Goal: Task Accomplishment & Management: Use online tool/utility

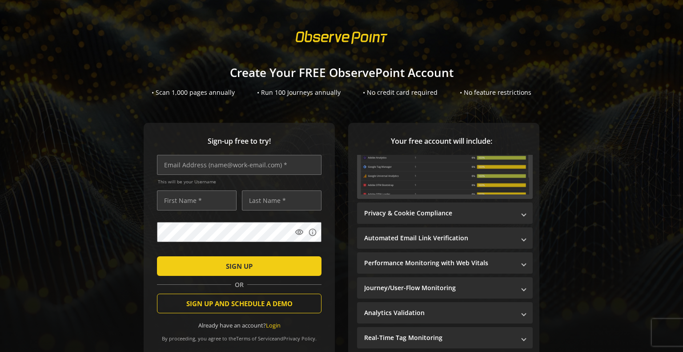
scroll to position [139, 0]
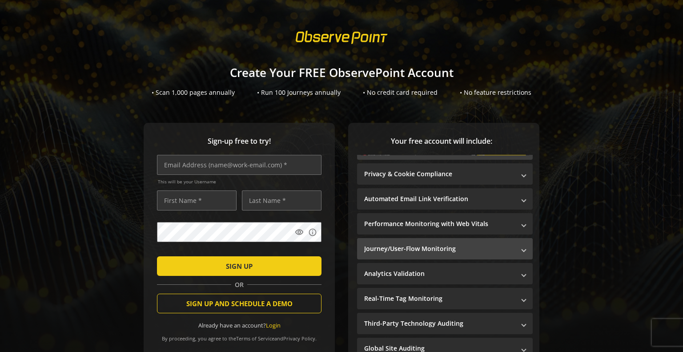
click at [463, 247] on mat-panel-title "Journey/User-Flow Monitoring" at bounding box center [439, 248] width 151 height 9
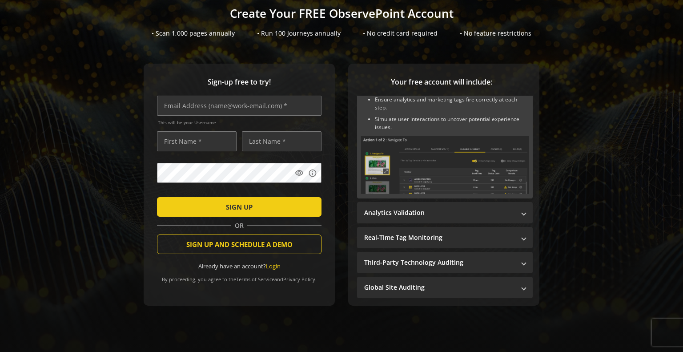
scroll to position [62, 0]
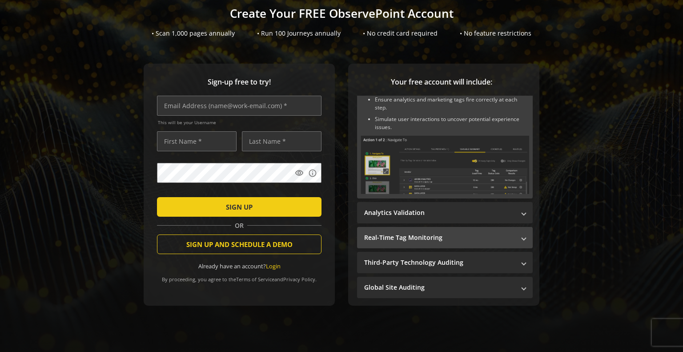
click at [493, 239] on mat-panel-title "Real-Time Tag Monitoring" at bounding box center [439, 237] width 151 height 9
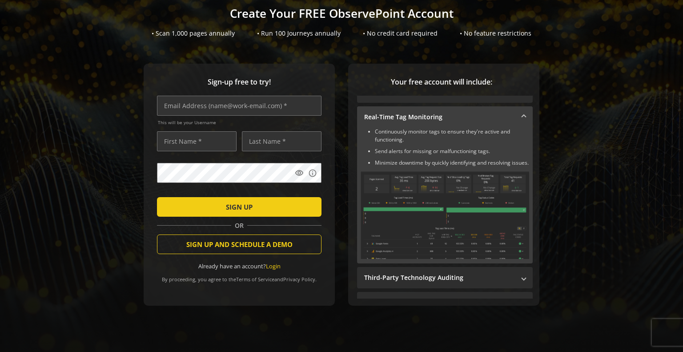
click at [467, 112] on mat-panel-title "Real-Time Tag Monitoring" at bounding box center [439, 116] width 151 height 9
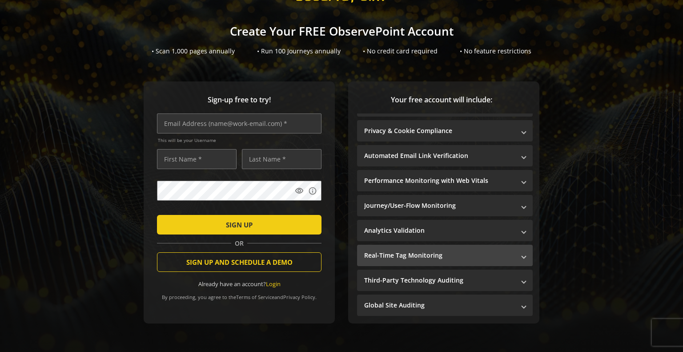
scroll to position [18, 0]
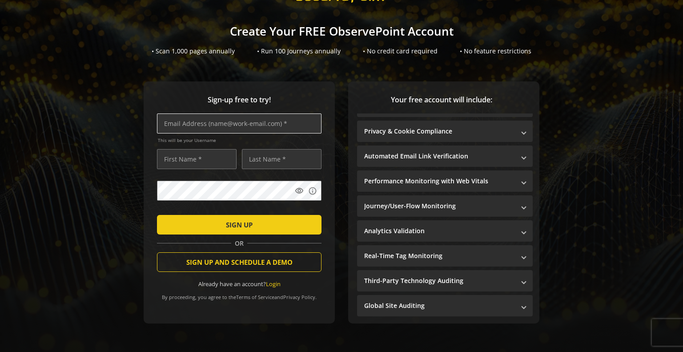
click at [277, 114] on input "text" at bounding box center [239, 123] width 164 height 20
type input "[PERSON_NAME][EMAIL_ADDRESS][DOMAIN_NAME]"
type input "W"
click at [224, 150] on input "W" at bounding box center [197, 159] width 80 height 20
type input "Brandon"
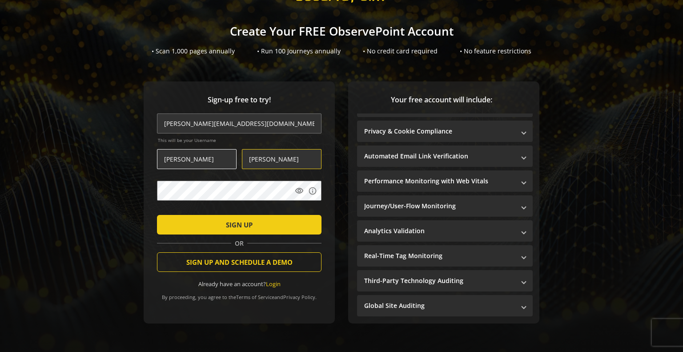
type input "Clark"
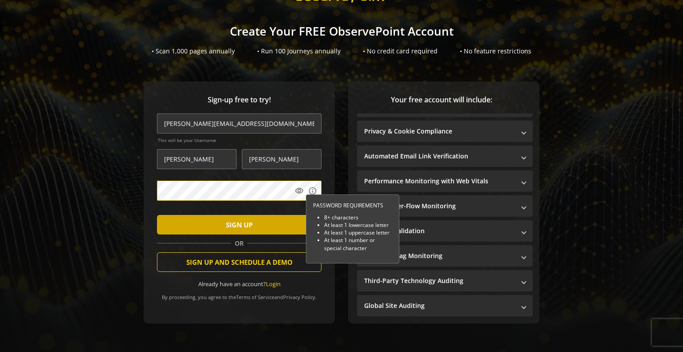
click at [194, 214] on span "submit" at bounding box center [239, 224] width 164 height 21
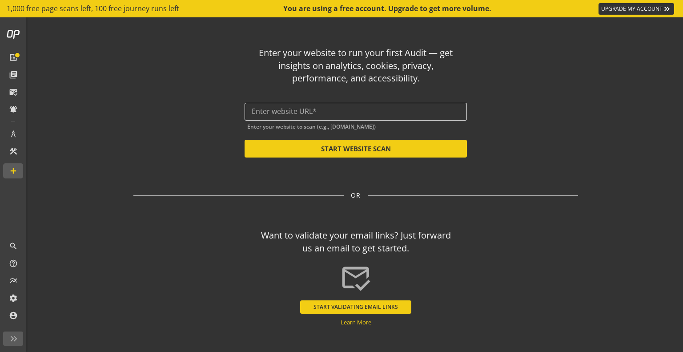
click at [336, 114] on input "text" at bounding box center [356, 111] width 208 height 8
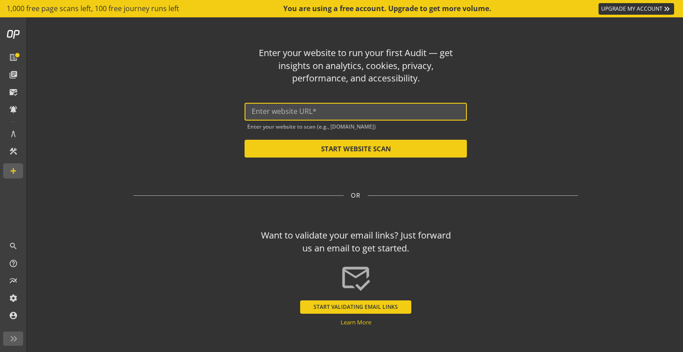
paste input "https://taelor.style/"
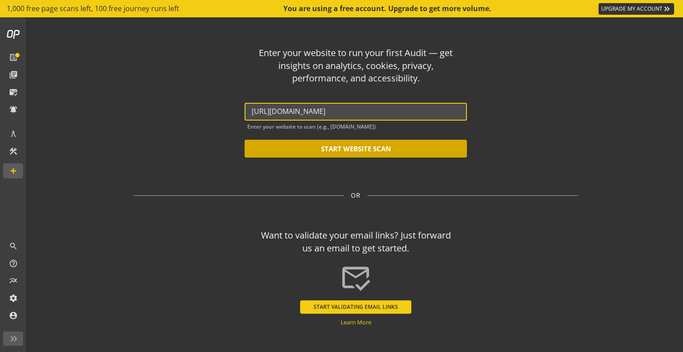
type input "https://taelor.style/"
click at [311, 150] on button "START WEBSITE SCAN" at bounding box center [355, 149] width 222 height 18
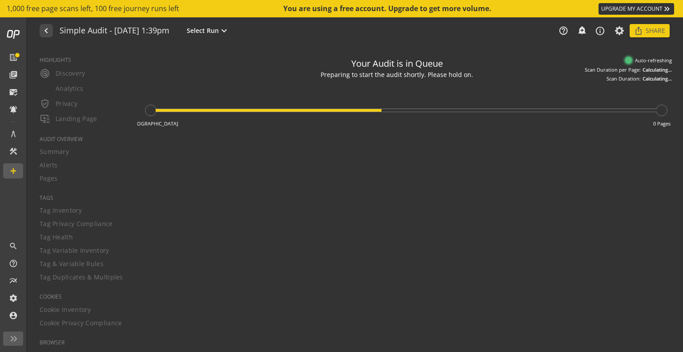
type textarea "Notes can include: -a description of what this audit is validating -changes in …"
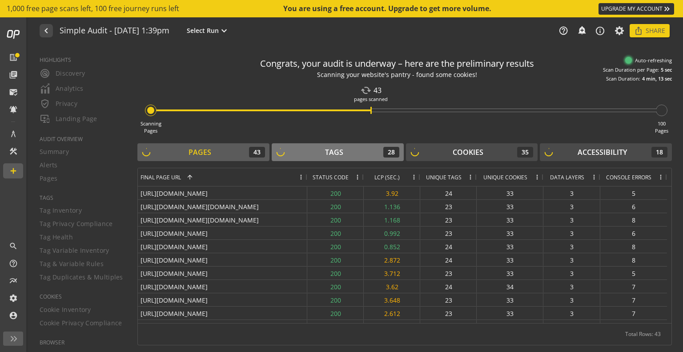
click at [304, 154] on div "Tags 28" at bounding box center [337, 152] width 123 height 11
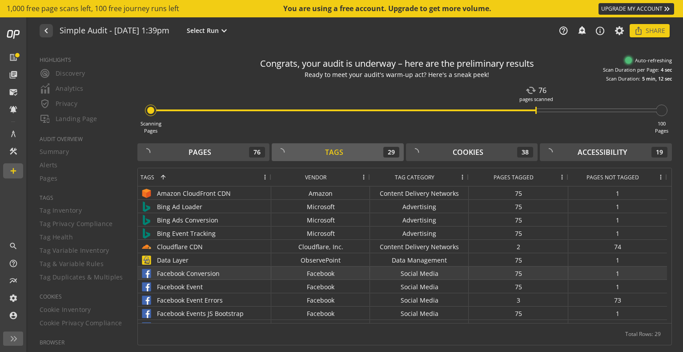
click at [244, 277] on div "Facebook Conversion" at bounding box center [204, 273] width 128 height 13
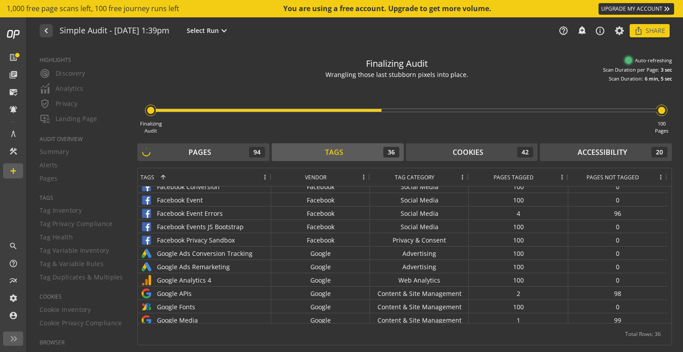
scroll to position [4, 0]
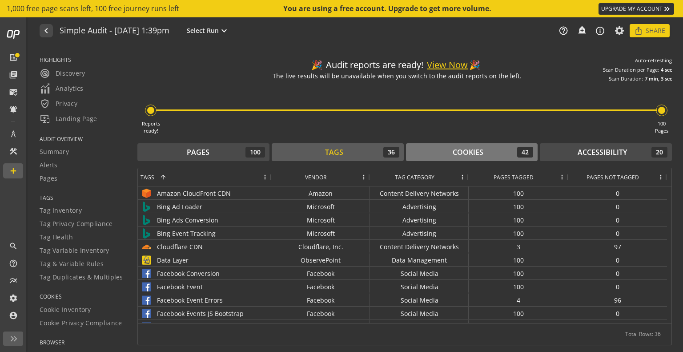
click at [437, 153] on div "Cookies 42" at bounding box center [471, 152] width 123 height 11
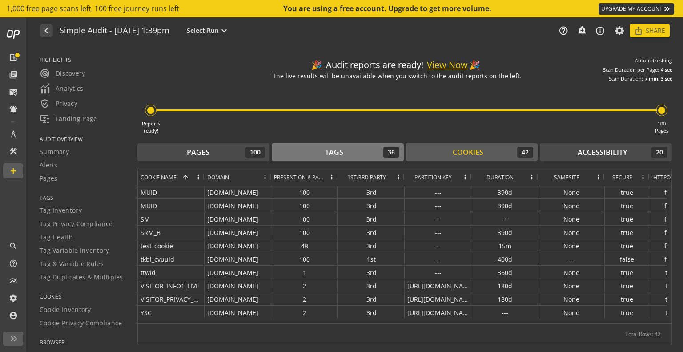
click at [333, 156] on div "Tags" at bounding box center [334, 152] width 18 height 10
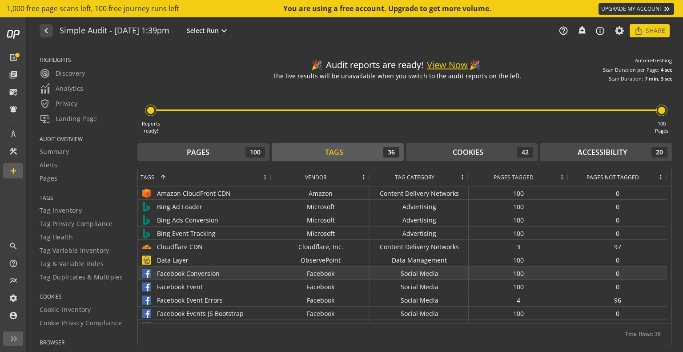
click at [258, 271] on div "Facebook Conversion" at bounding box center [204, 273] width 128 height 13
click at [220, 272] on div "Facebook Conversion" at bounding box center [204, 273] width 128 height 13
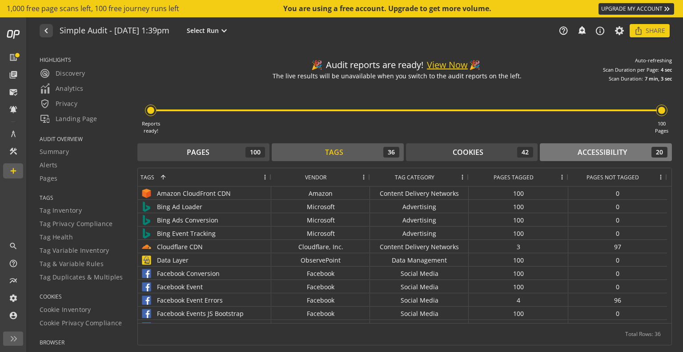
click at [579, 156] on div "Accessibility" at bounding box center [601, 152] width 49 height 10
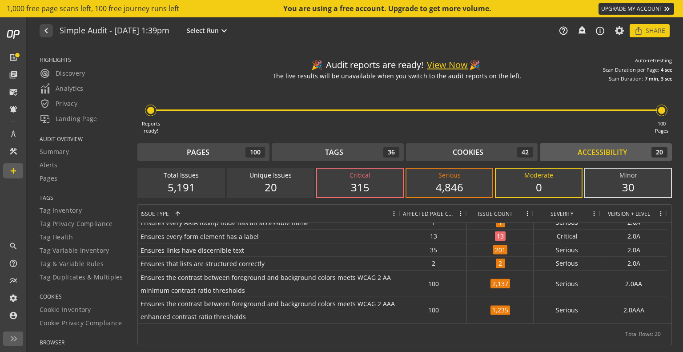
scroll to position [0, 0]
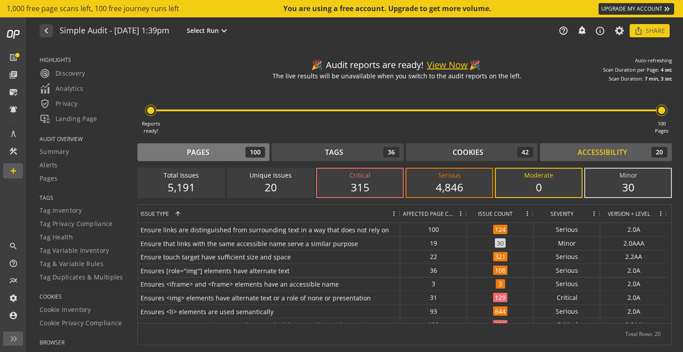
click at [236, 148] on div "Pages 100" at bounding box center [203, 152] width 123 height 11
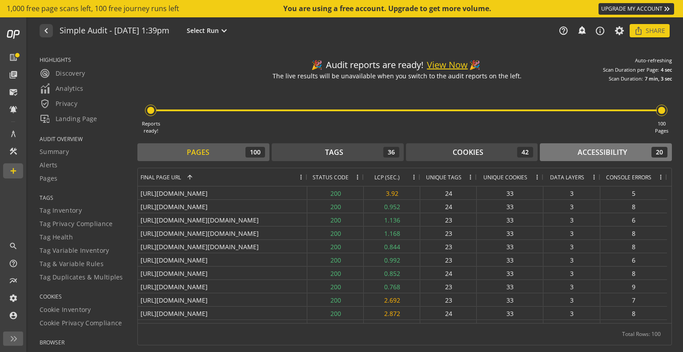
click at [552, 148] on icon at bounding box center [549, 152] width 10 height 10
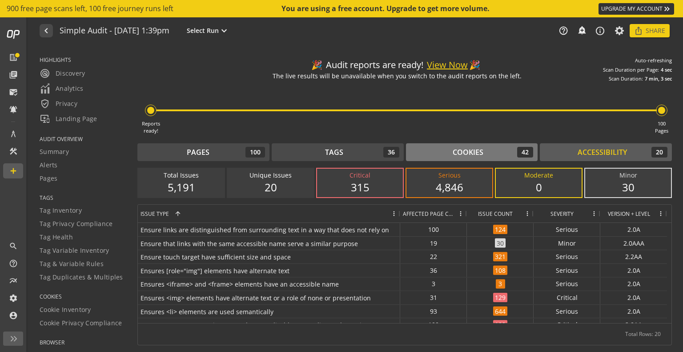
click at [455, 157] on button "Cookies 42" at bounding box center [472, 152] width 132 height 18
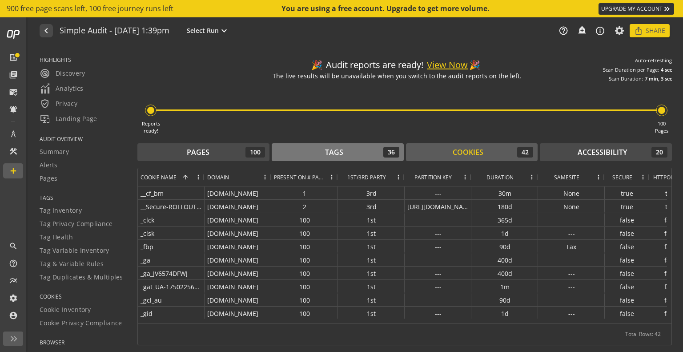
click at [311, 154] on div "Tags 36" at bounding box center [337, 152] width 123 height 11
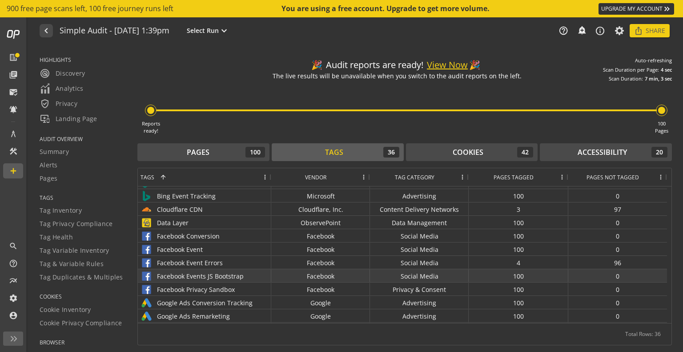
scroll to position [37, 0]
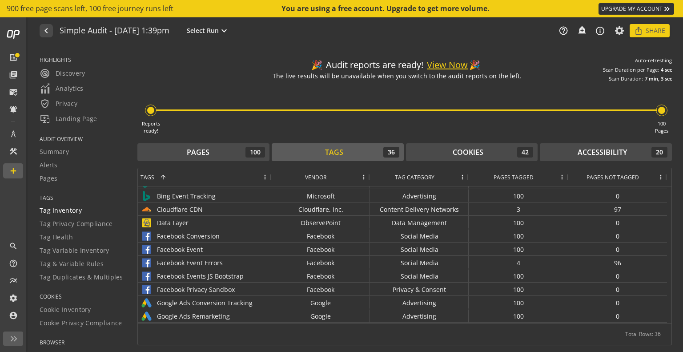
click at [81, 213] on div "Tag Inventory" at bounding box center [83, 210] width 87 height 9
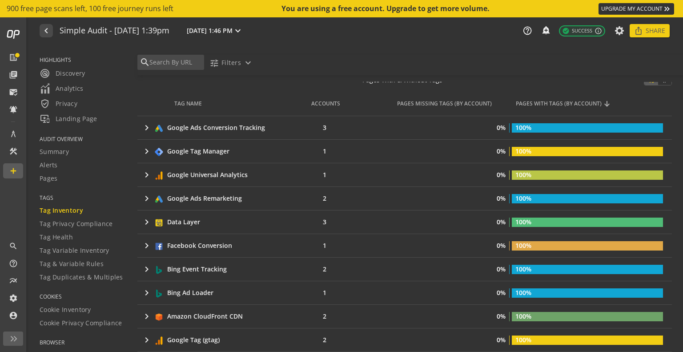
scroll to position [161, 0]
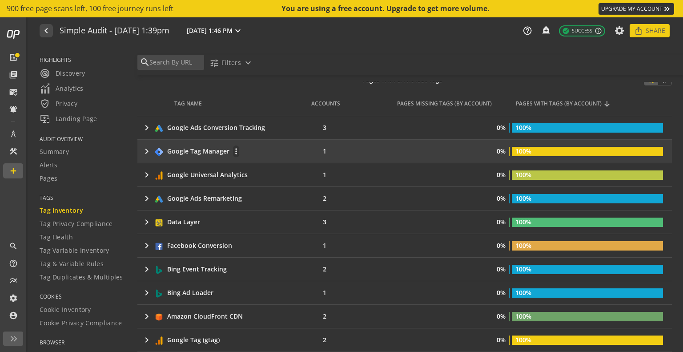
click at [145, 148] on mat-icon "keyboard_arrow_right" at bounding box center [146, 151] width 11 height 11
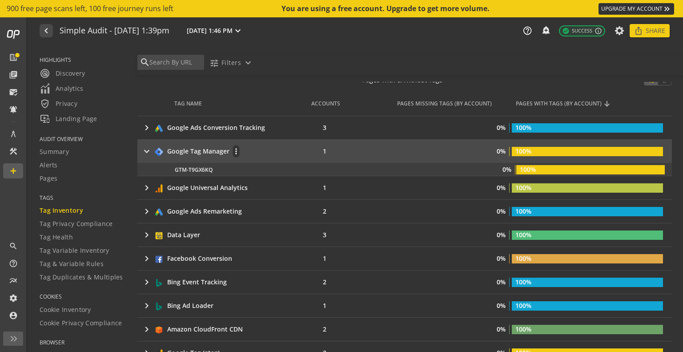
click at [145, 148] on mat-icon "keyboard_arrow_right" at bounding box center [146, 151] width 11 height 11
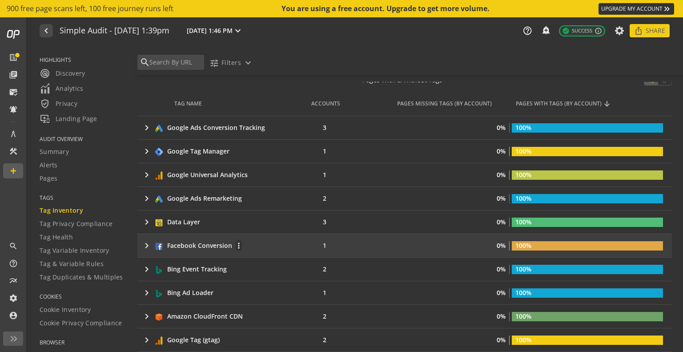
click at [146, 242] on mat-icon "keyboard_arrow_right" at bounding box center [146, 245] width 11 height 11
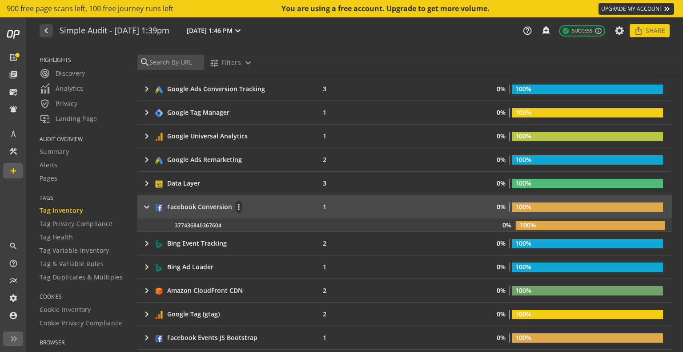
scroll to position [200, 0]
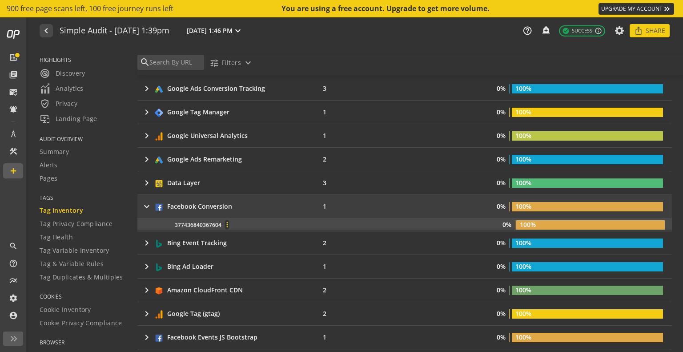
click at [225, 222] on mat-icon "more_vert" at bounding box center [227, 224] width 4 height 8
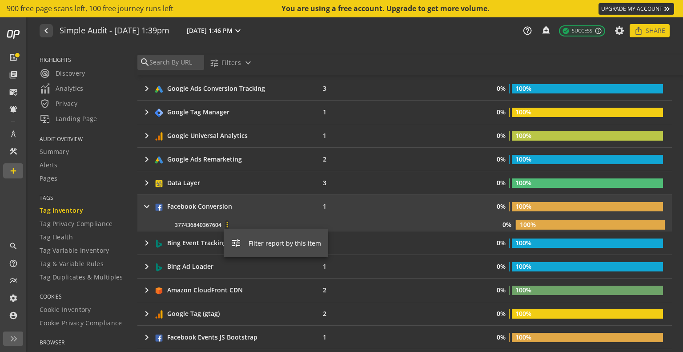
drag, startPoint x: 172, startPoint y: 224, endPoint x: 216, endPoint y: 222, distance: 43.6
click at [216, 222] on div at bounding box center [341, 176] width 683 height 352
drag, startPoint x: 216, startPoint y: 222, endPoint x: 177, endPoint y: 229, distance: 39.4
click at [177, 229] on div "377436840367604 more_vert 0% 100%" at bounding box center [403, 224] width 545 height 13
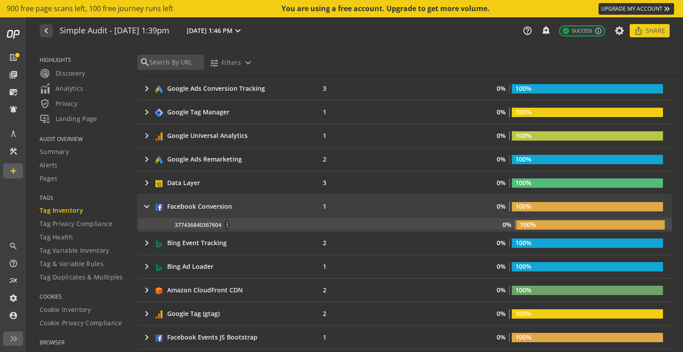
drag, startPoint x: 172, startPoint y: 224, endPoint x: 228, endPoint y: 218, distance: 56.7
click at [228, 218] on div "377436840367604 more_vert 0% 100%" at bounding box center [403, 224] width 545 height 12
copy div "377436840367604 more_vert"
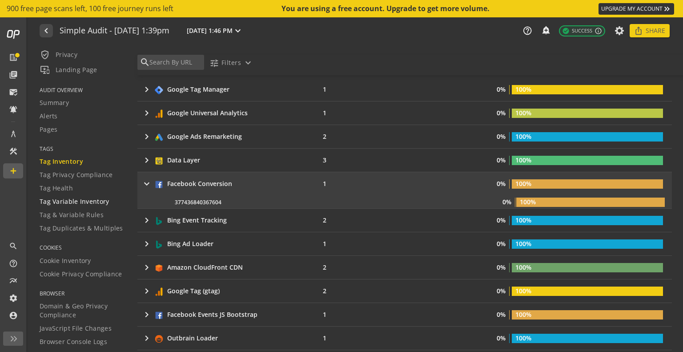
scroll to position [48, 0]
click at [97, 213] on span "Tag & Variable Rules" at bounding box center [72, 215] width 64 height 9
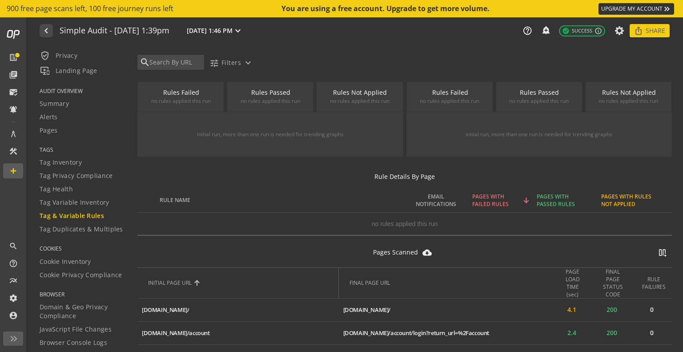
scroll to position [75, 0]
click at [76, 200] on span "Tag Variable Inventory" at bounding box center [75, 202] width 70 height 9
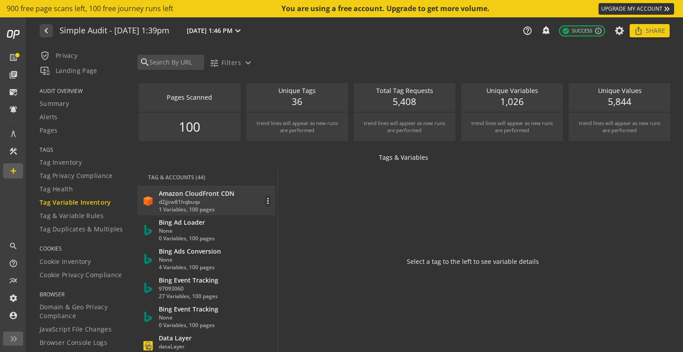
click at [219, 189] on div "Amazon CloudFront CDN" at bounding box center [197, 193] width 76 height 9
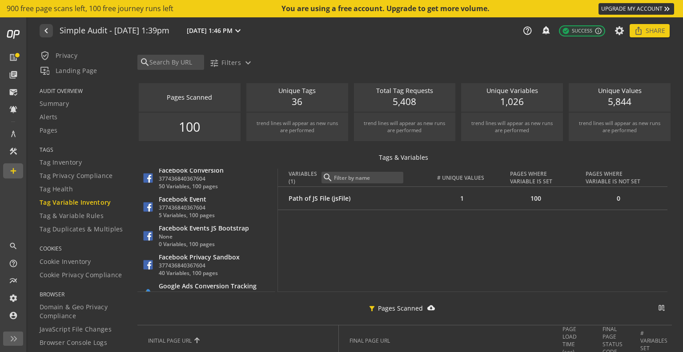
scroll to position [250, 0]
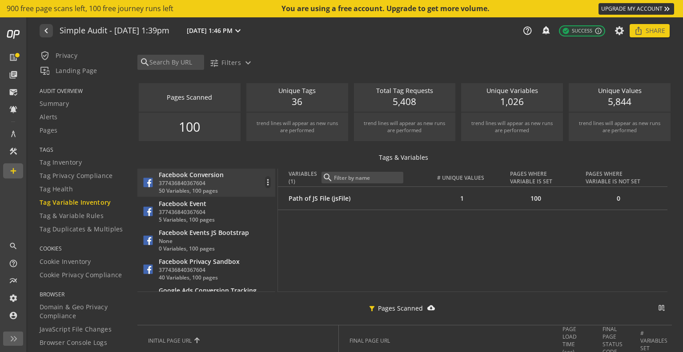
click at [222, 183] on div "377436840367604" at bounding box center [191, 183] width 65 height 8
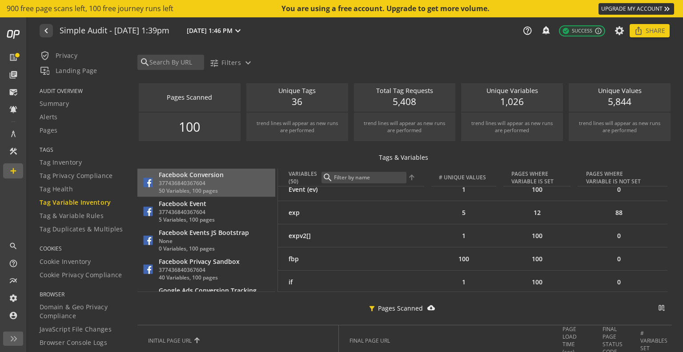
scroll to position [0, 0]
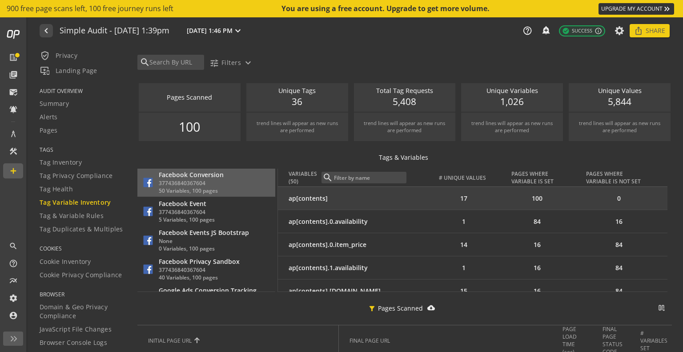
click at [409, 202] on td "ap[contents]" at bounding box center [354, 198] width 153 height 23
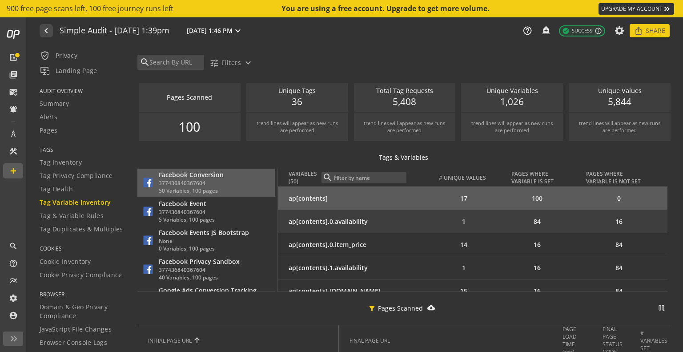
click at [411, 218] on div "ap[contents].0.availability" at bounding box center [356, 221] width 136 height 9
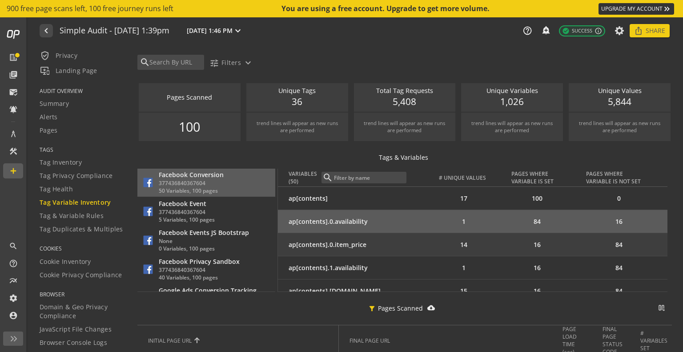
click at [414, 237] on td "ap[contents].0.item_price" at bounding box center [354, 244] width 153 height 23
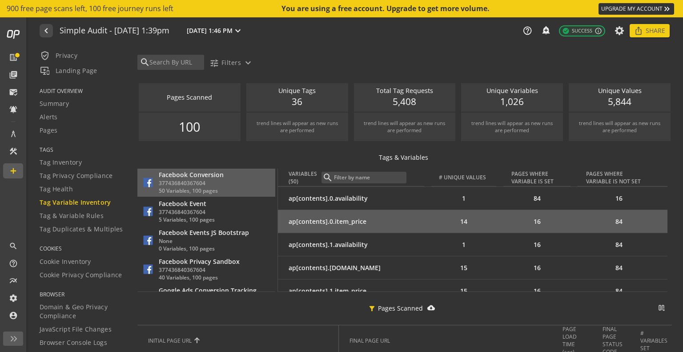
scroll to position [28, 0]
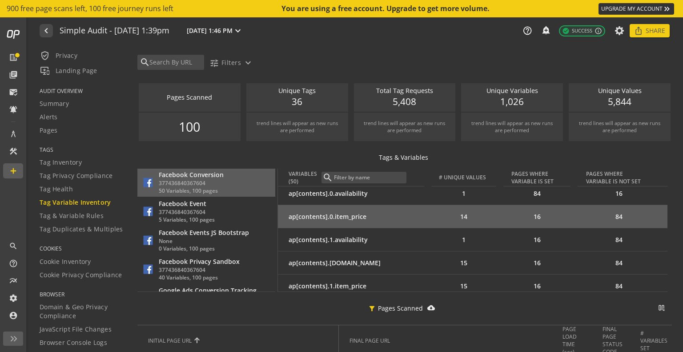
click at [414, 237] on div "ap[contents].1.availability" at bounding box center [356, 239] width 136 height 9
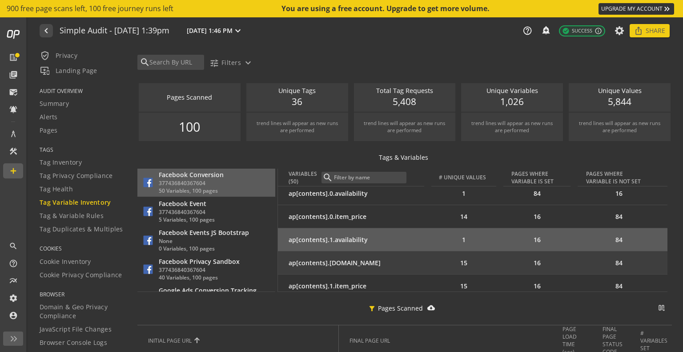
click at [417, 260] on div "ap[contents].1.id" at bounding box center [356, 262] width 136 height 9
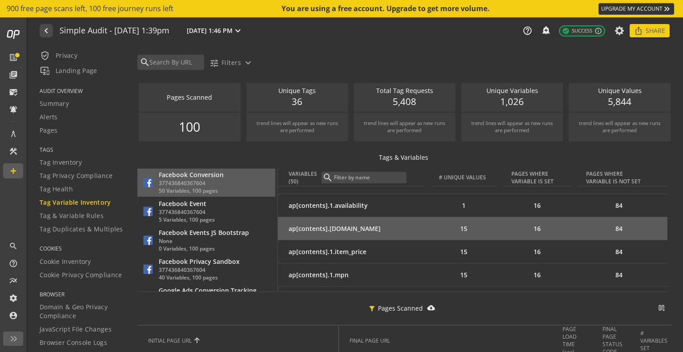
scroll to position [62, 0]
click at [417, 260] on td "ap[contents].1.item_price" at bounding box center [354, 251] width 153 height 23
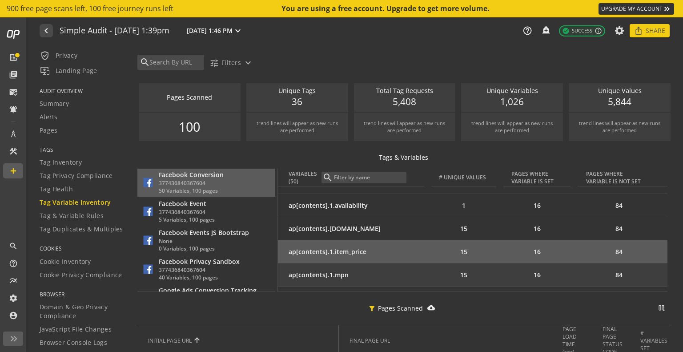
click at [420, 277] on div "ap[contents].1.mpn" at bounding box center [356, 274] width 136 height 9
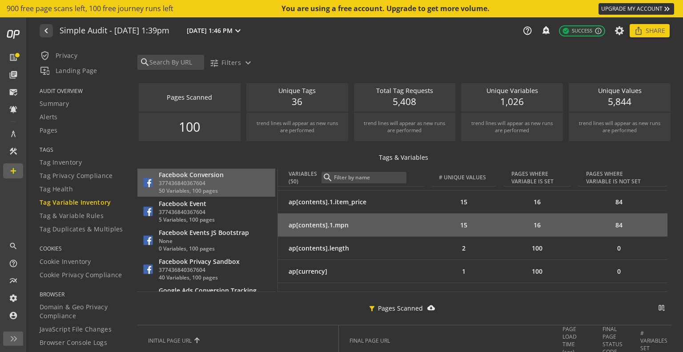
scroll to position [112, 0]
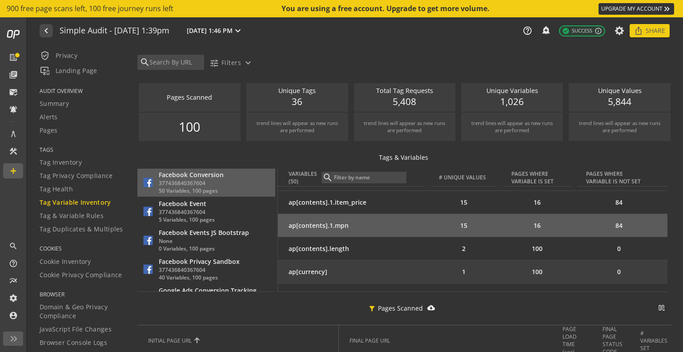
click at [421, 260] on td "ap[currency]" at bounding box center [354, 271] width 153 height 23
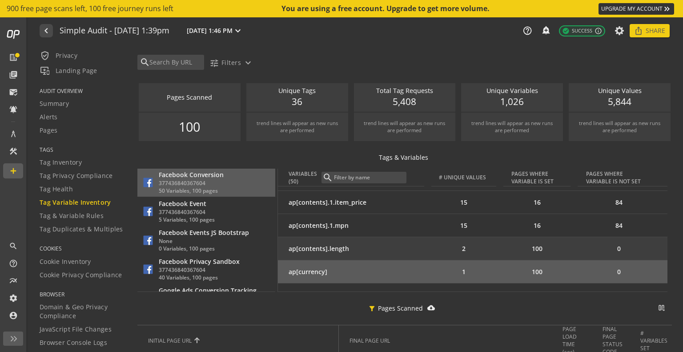
click at [421, 252] on div "ap[contents].length" at bounding box center [356, 248] width 136 height 9
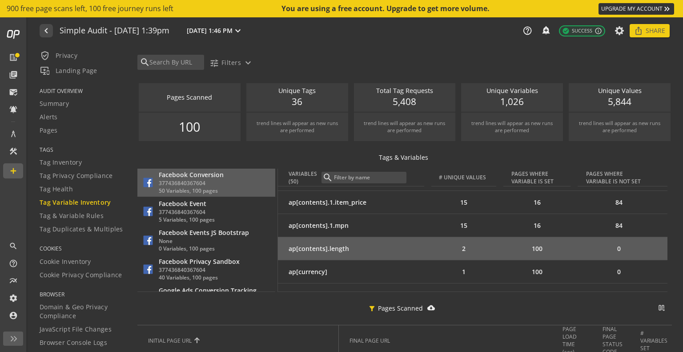
scroll to position [158, 0]
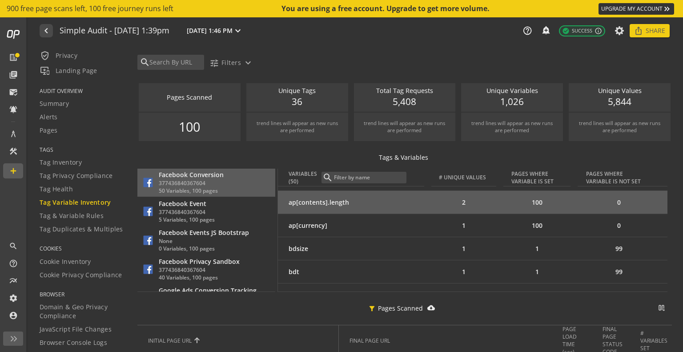
click at [421, 252] on div "bdsize" at bounding box center [356, 248] width 136 height 9
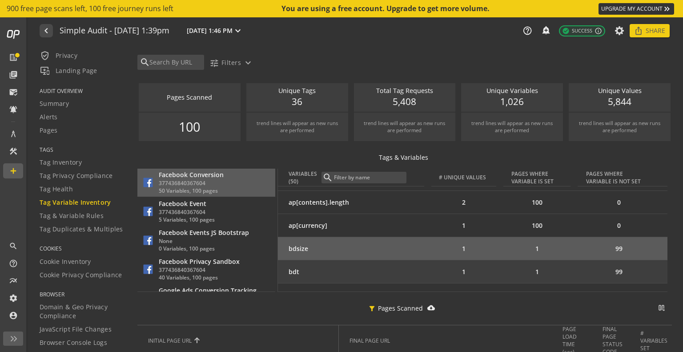
click at [424, 268] on div "bdt" at bounding box center [356, 271] width 136 height 9
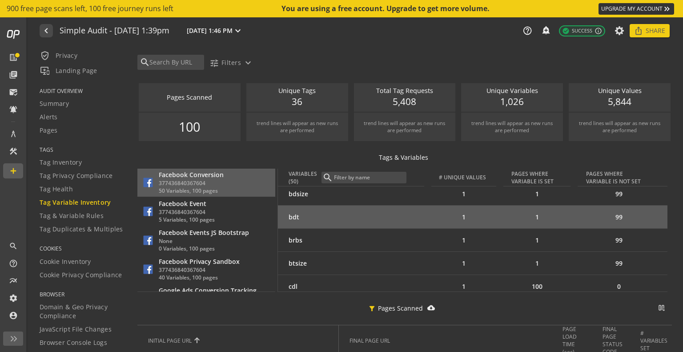
scroll to position [215, 0]
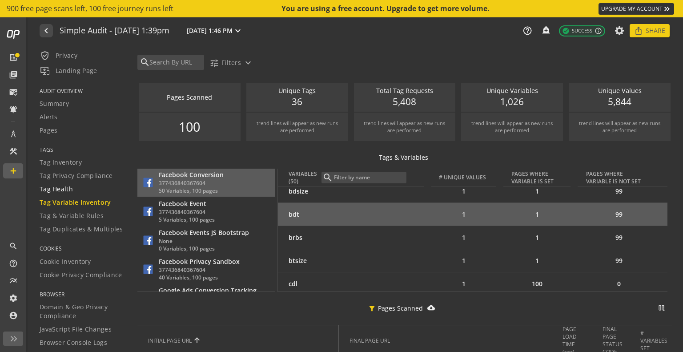
click at [68, 192] on span "Tag Health" at bounding box center [56, 188] width 33 height 9
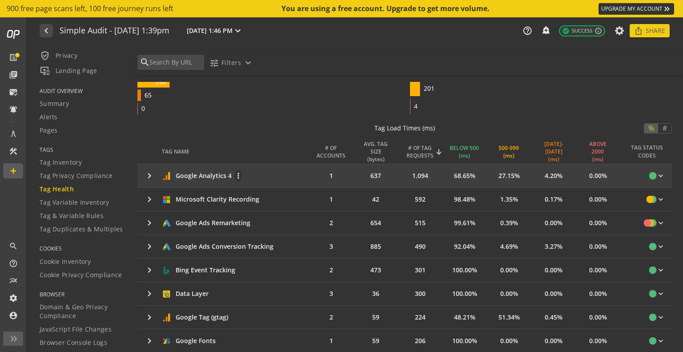
scroll to position [122, 0]
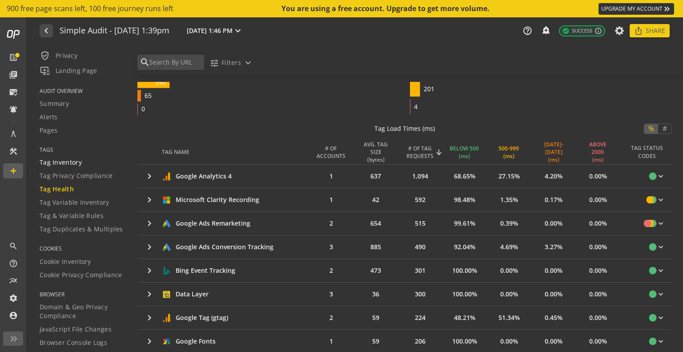
click at [68, 161] on span "Tag Inventory" at bounding box center [61, 162] width 42 height 9
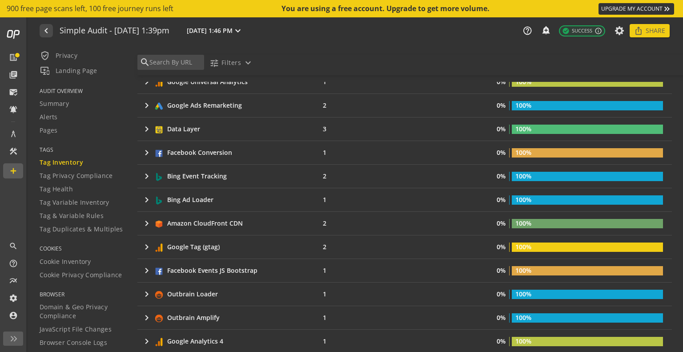
scroll to position [253, 0]
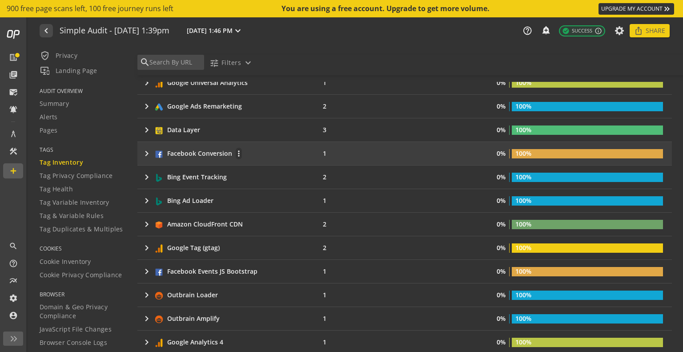
click at [147, 149] on mat-icon "keyboard_arrow_right" at bounding box center [146, 153] width 11 height 11
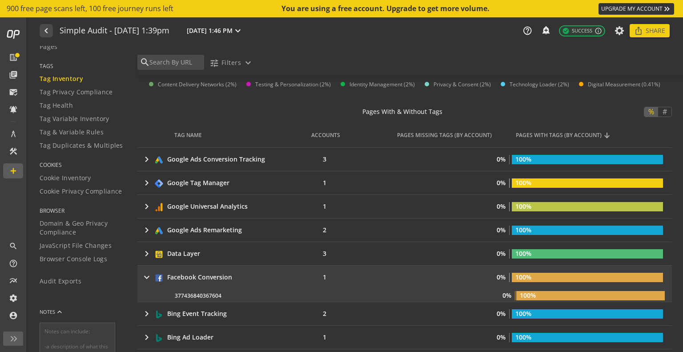
scroll to position [29, 0]
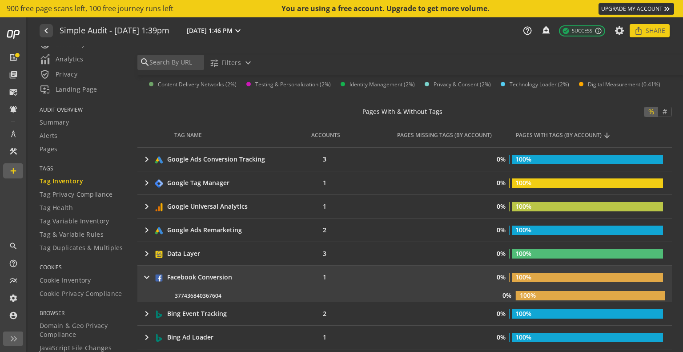
click at [73, 179] on span "Tag Inventory" at bounding box center [62, 180] width 44 height 9
click at [75, 193] on span "Tag Privacy Compliance" at bounding box center [76, 194] width 73 height 9
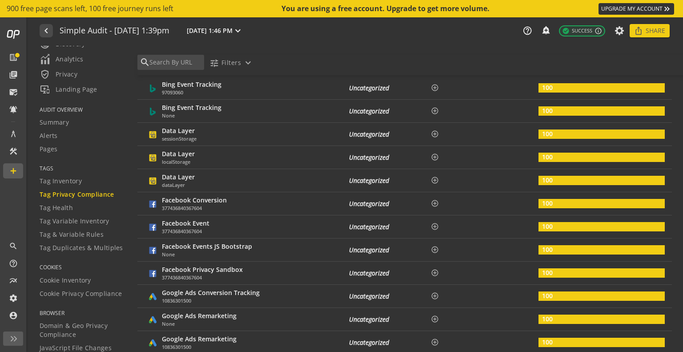
scroll to position [220, 0]
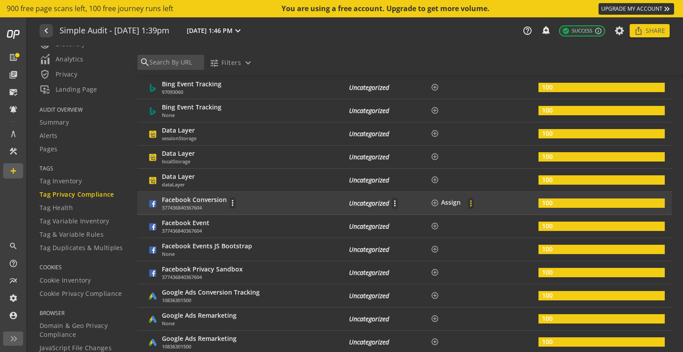
click at [460, 200] on span at bounding box center [470, 202] width 21 height 21
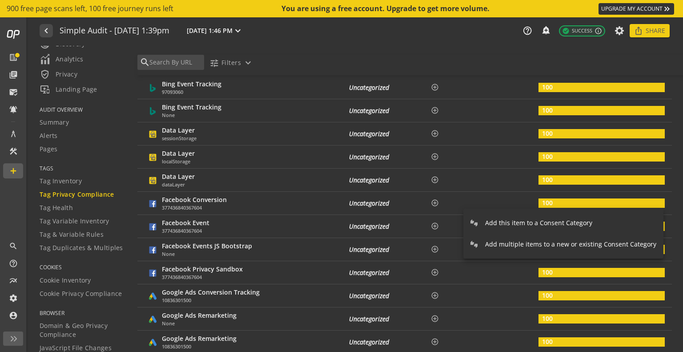
click at [275, 200] on div at bounding box center [341, 176] width 683 height 352
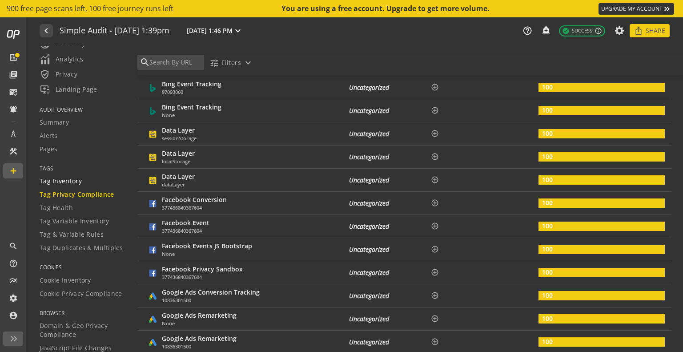
click at [50, 182] on span "Tag Inventory" at bounding box center [61, 180] width 42 height 9
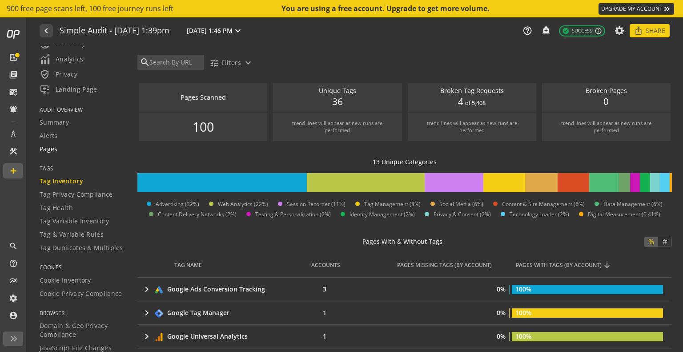
click at [64, 145] on div "Pages" at bounding box center [83, 148] width 87 height 9
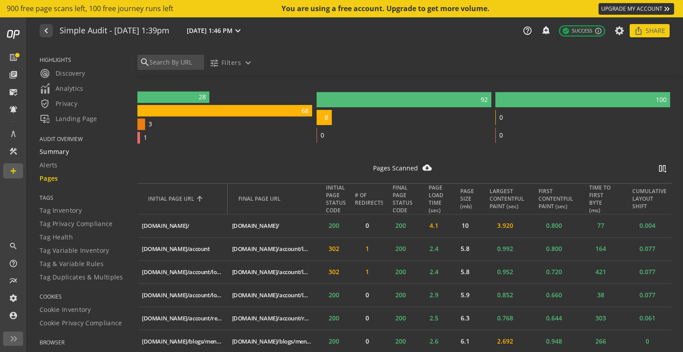
click at [57, 156] on link "Summary" at bounding box center [83, 151] width 87 height 13
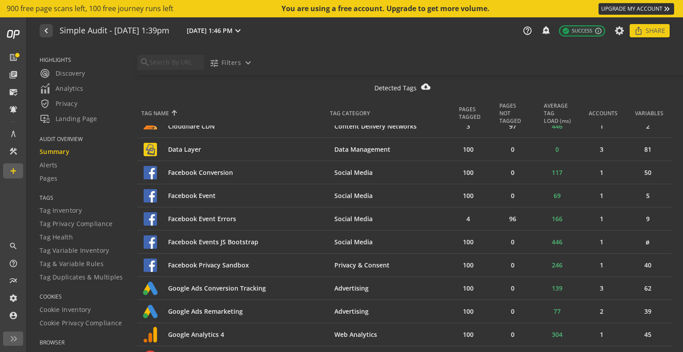
scroll to position [469, 0]
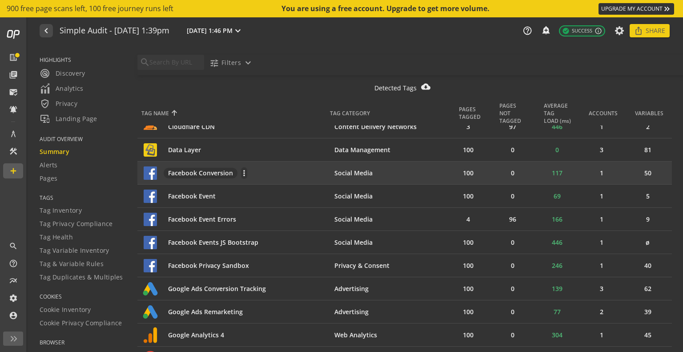
click at [202, 170] on span "Facebook Conversion" at bounding box center [201, 173] width 74 height 11
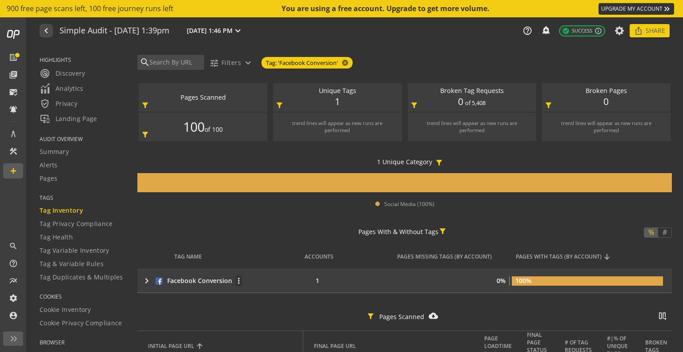
click at [147, 281] on mat-icon "keyboard_arrow_right" at bounding box center [146, 280] width 11 height 11
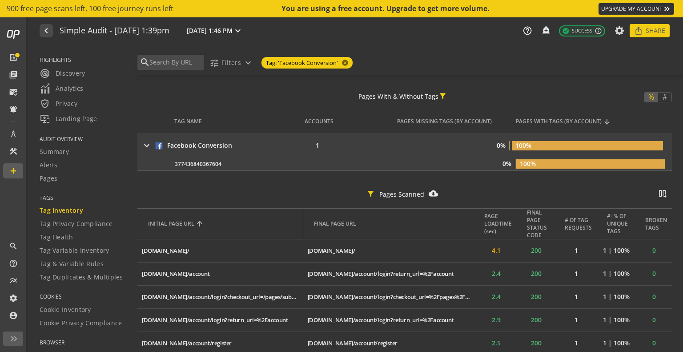
scroll to position [156, 0]
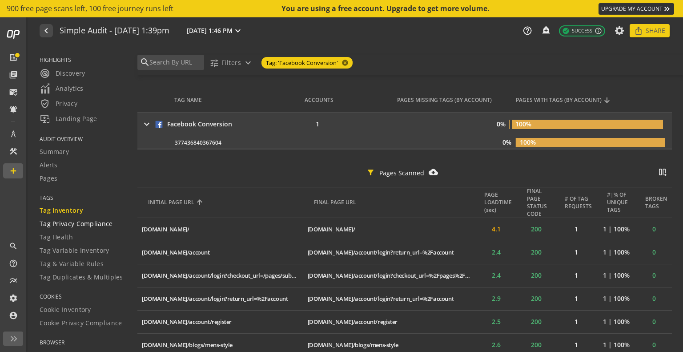
click at [76, 222] on span "Tag Privacy Compliance" at bounding box center [76, 223] width 73 height 9
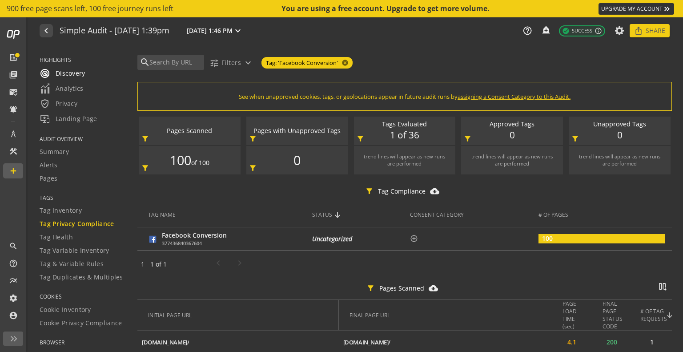
click at [69, 71] on span "radar Discovery" at bounding box center [63, 73] width 46 height 11
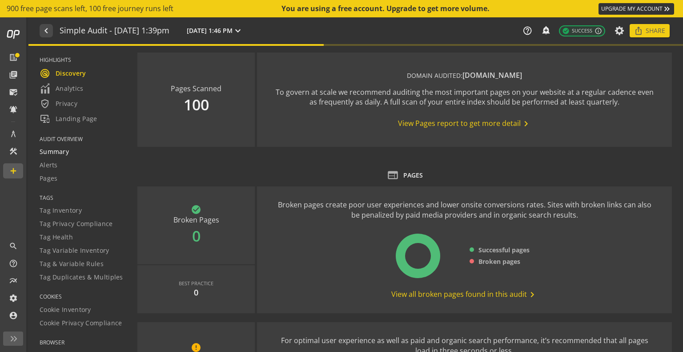
click at [57, 154] on span "Summary" at bounding box center [54, 151] width 29 height 9
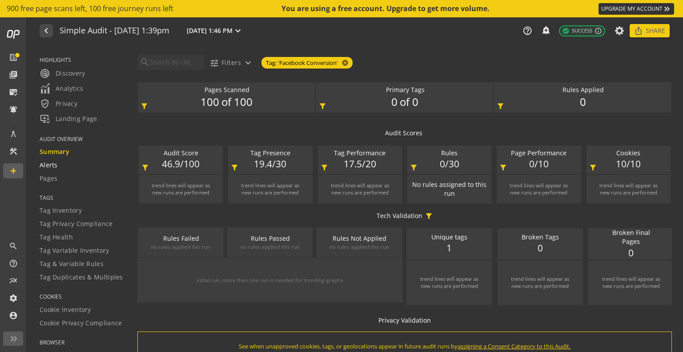
click at [59, 167] on div "Alerts" at bounding box center [83, 164] width 87 height 9
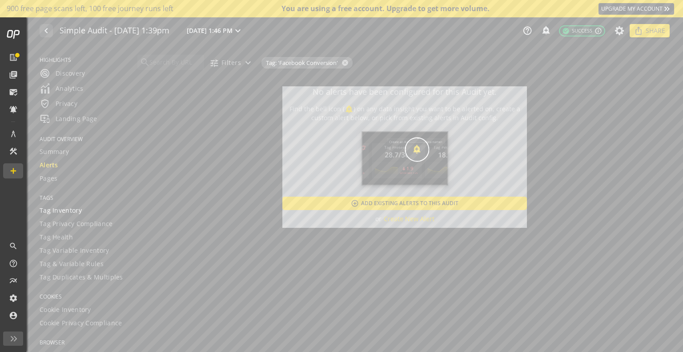
click at [66, 212] on span "Tag Inventory" at bounding box center [61, 210] width 42 height 9
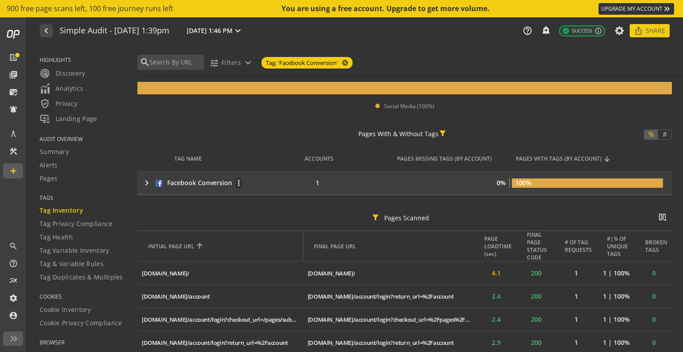
scroll to position [99, 0]
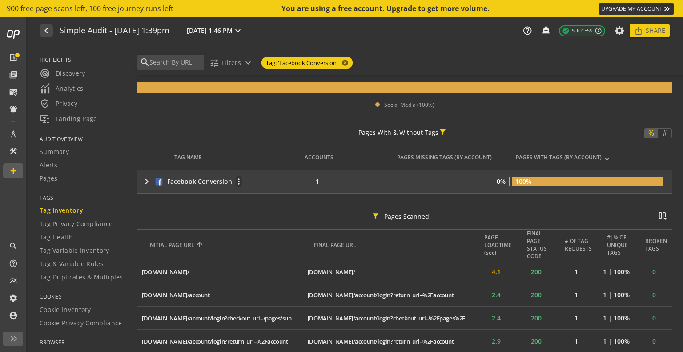
click at [143, 181] on mat-icon "keyboard_arrow_right" at bounding box center [146, 181] width 11 height 11
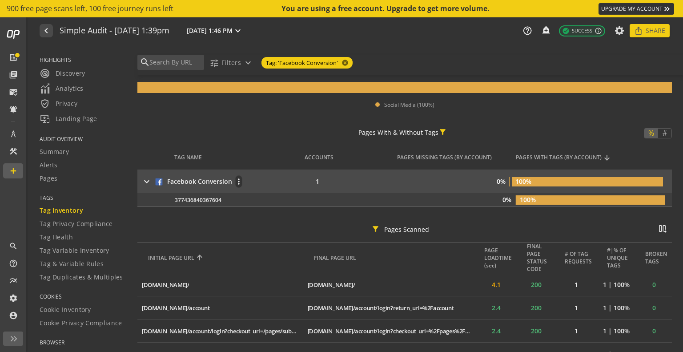
click at [143, 181] on mat-icon "keyboard_arrow_right" at bounding box center [146, 181] width 11 height 11
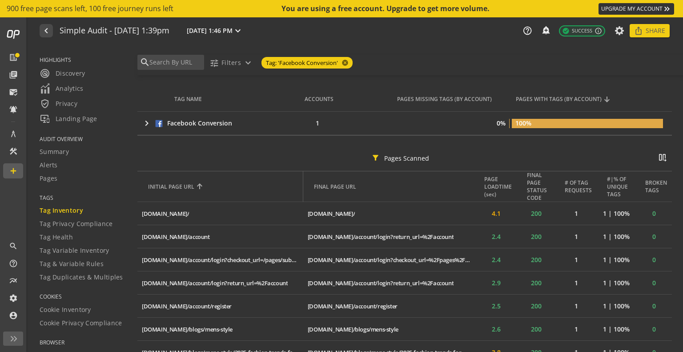
scroll to position [159, 0]
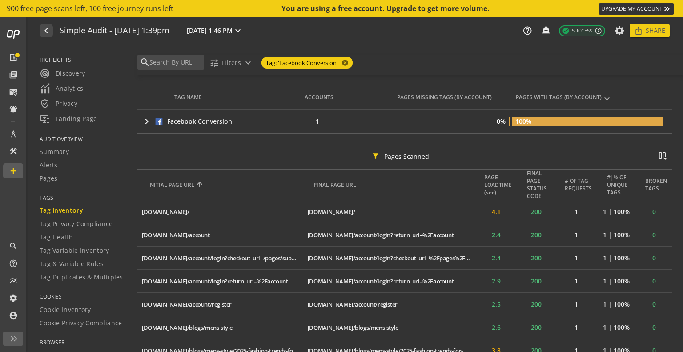
click at [58, 210] on span "Tag Inventory" at bounding box center [62, 210] width 44 height 9
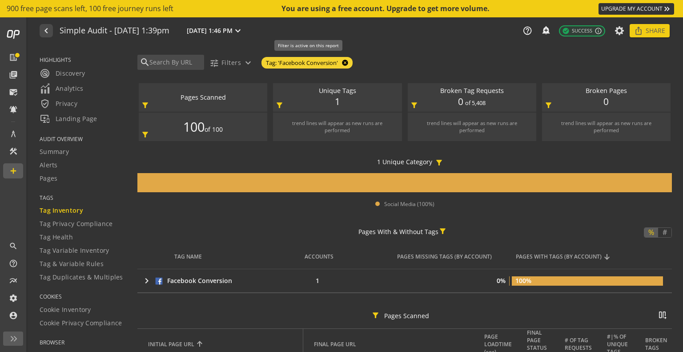
click at [345, 63] on mat-icon "cancel" at bounding box center [344, 62] width 12 height 7
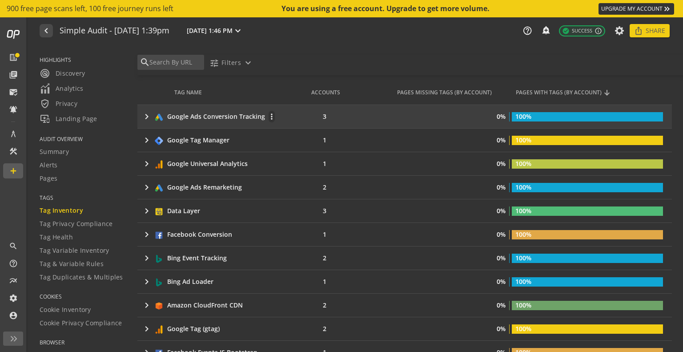
scroll to position [172, 0]
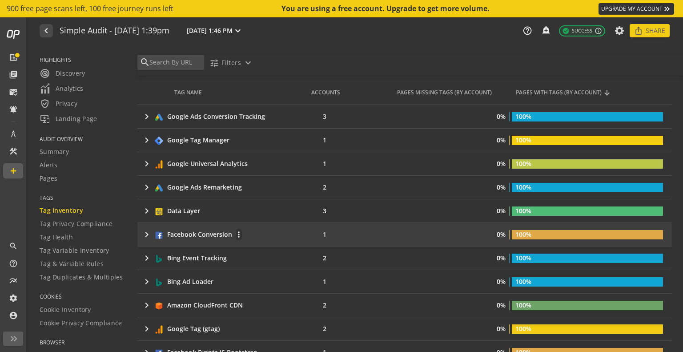
click at [144, 229] on mat-icon "keyboard_arrow_right" at bounding box center [146, 234] width 11 height 11
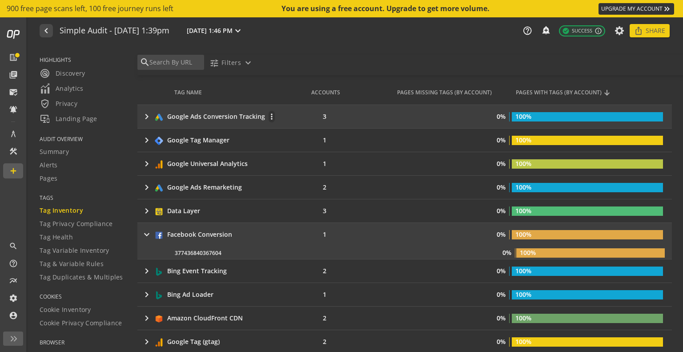
scroll to position [0, 0]
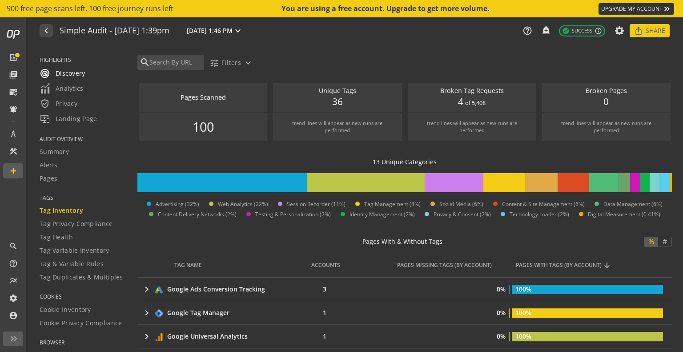
click at [76, 75] on span "radar Discovery" at bounding box center [63, 73] width 46 height 11
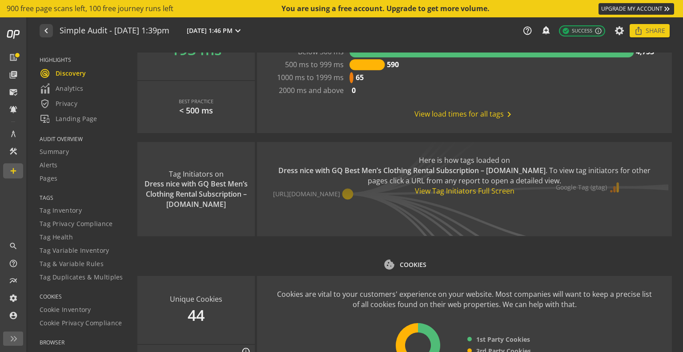
scroll to position [1151, 0]
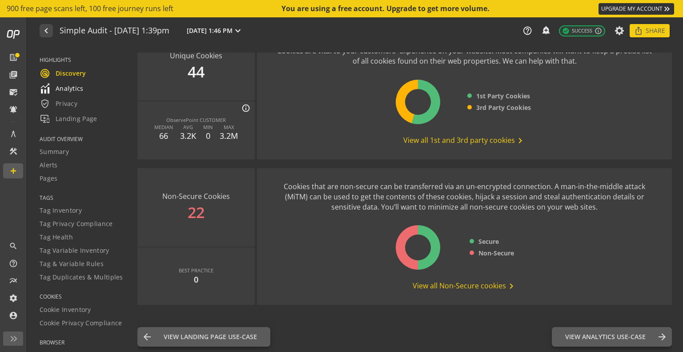
click at [80, 84] on span "Analytics" at bounding box center [62, 88] width 44 height 11
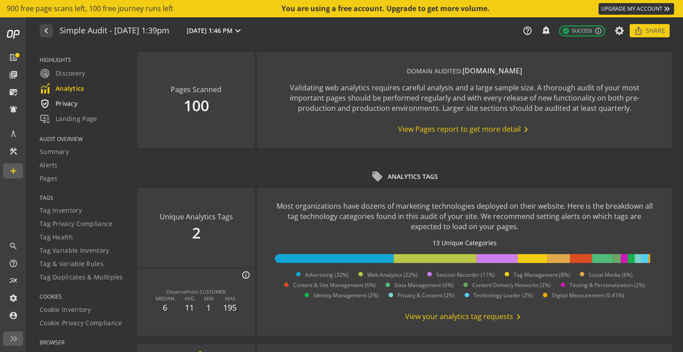
click at [75, 105] on span "verified_user Privacy" at bounding box center [59, 103] width 38 height 11
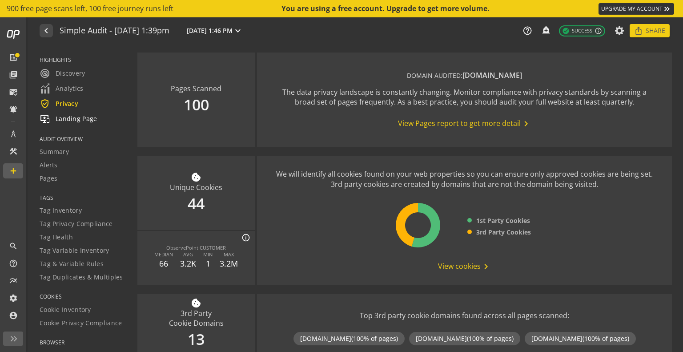
click at [83, 119] on span "important_devices Landing Page" at bounding box center [69, 118] width 58 height 11
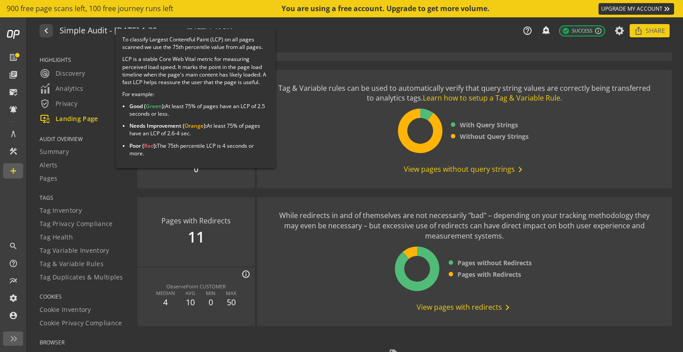
scroll to position [509, 0]
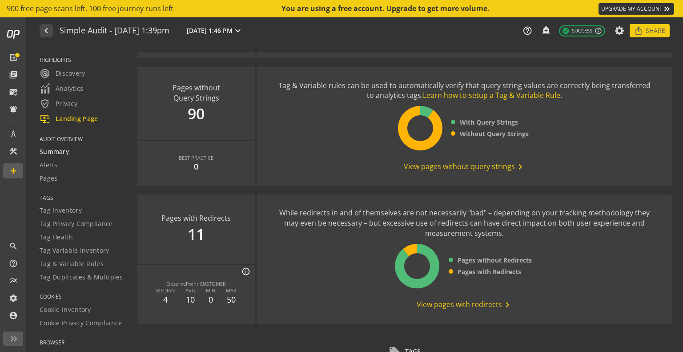
click at [64, 154] on span "Summary" at bounding box center [54, 151] width 29 height 9
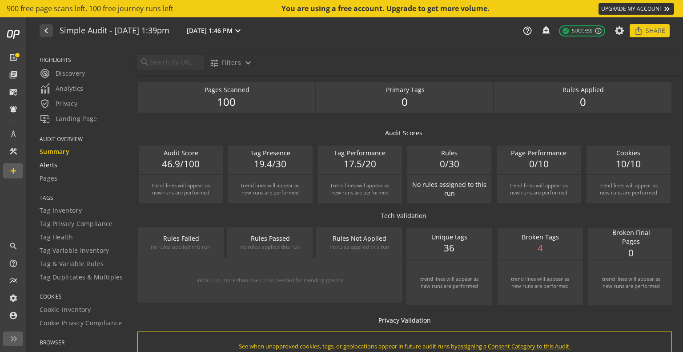
click at [50, 164] on span "Alerts" at bounding box center [49, 164] width 18 height 9
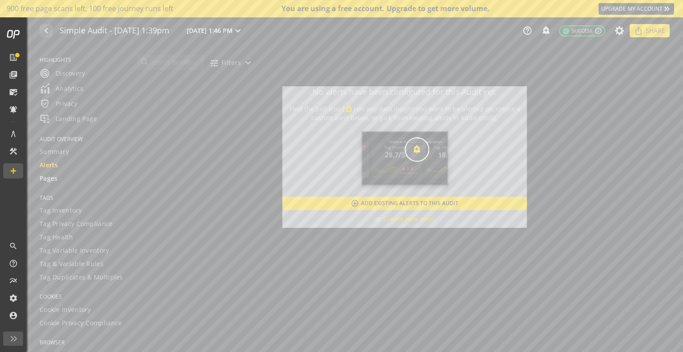
click at [53, 174] on span "Pages" at bounding box center [49, 178] width 18 height 9
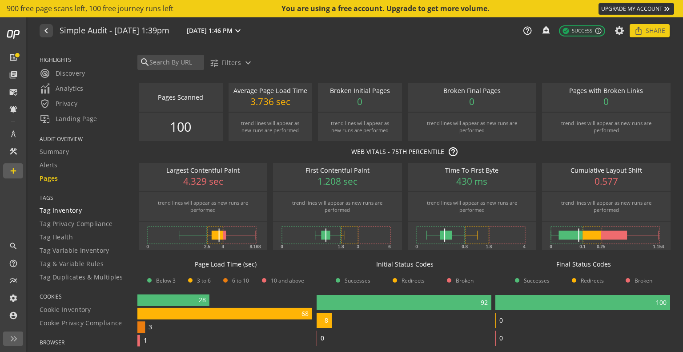
click at [66, 212] on span "Tag Inventory" at bounding box center [61, 210] width 42 height 9
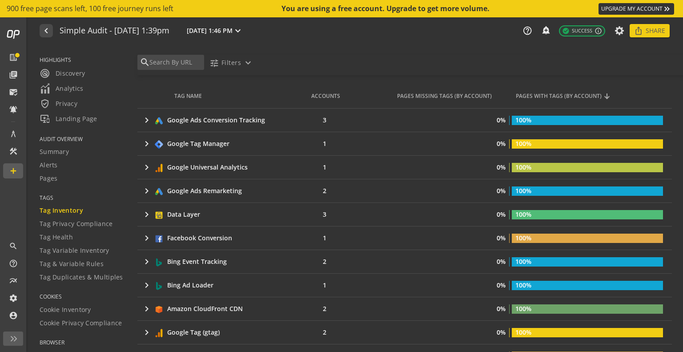
scroll to position [168, 0]
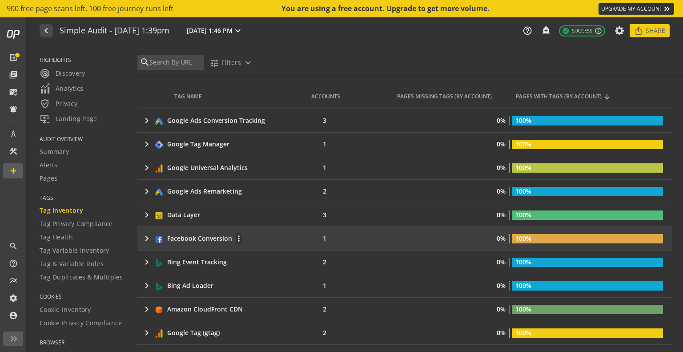
click at [145, 236] on mat-icon "keyboard_arrow_right" at bounding box center [146, 238] width 11 height 11
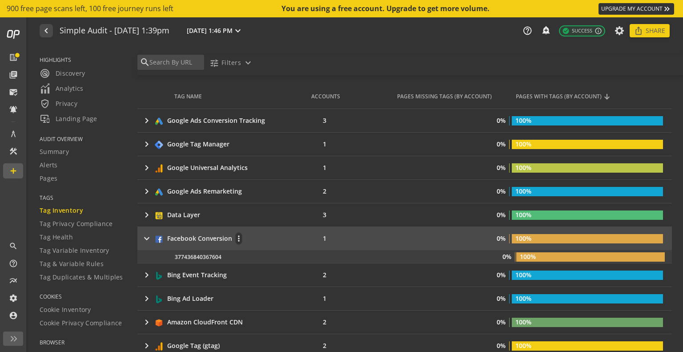
click at [146, 236] on mat-icon "keyboard_arrow_right" at bounding box center [146, 238] width 11 height 11
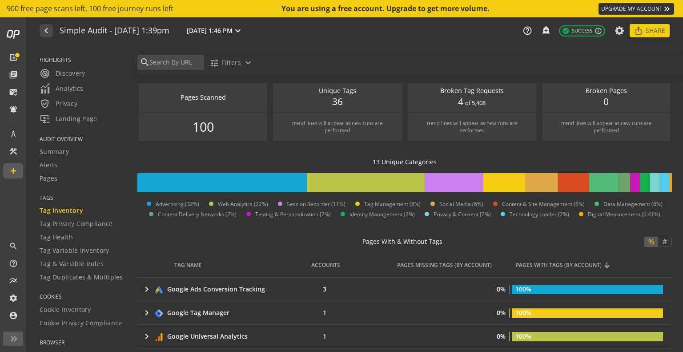
scroll to position [168, 0]
